Goal: Navigation & Orientation: Find specific page/section

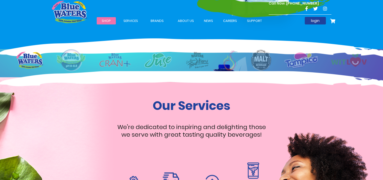
scroll to position [403, 0]
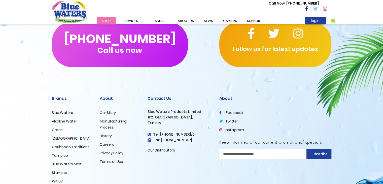
scroll to position [672, 0]
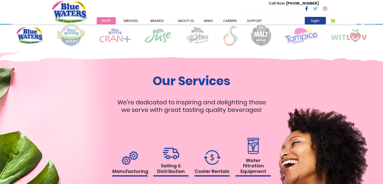
scroll to position [428, 0]
